Goal: Find specific page/section: Find specific page/section

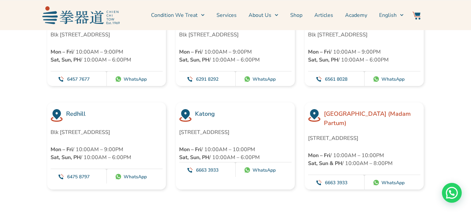
scroll to position [1884, 0]
click at [223, 17] on link "Services" at bounding box center [226, 15] width 20 height 17
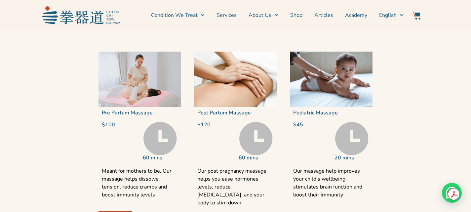
scroll to position [1421, 0]
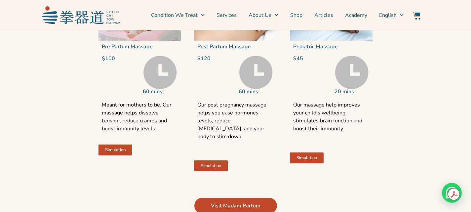
click at [121, 152] on span "Simulation" at bounding box center [115, 150] width 20 height 4
click at [116, 152] on span "Simulation" at bounding box center [115, 150] width 20 height 4
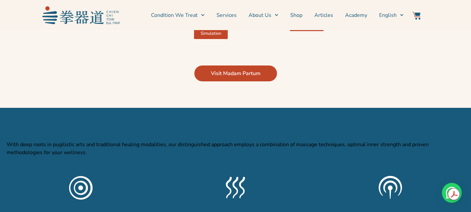
click at [237, 77] on span "Visit Madam Partum" at bounding box center [236, 73] width 50 height 8
